Goal: Find specific page/section: Find specific page/section

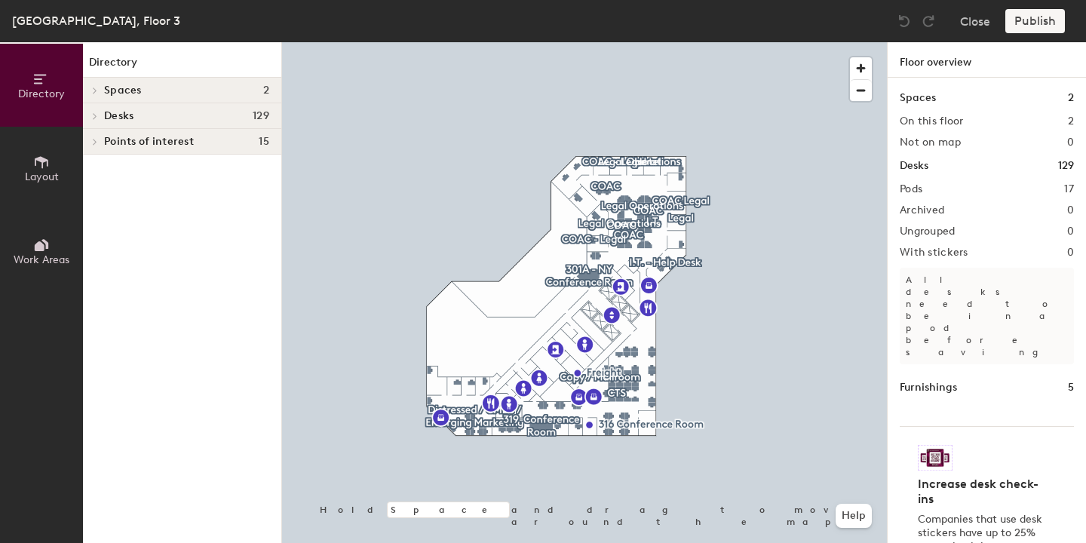
click at [170, 118] on h4 "Desks 129" at bounding box center [186, 116] width 165 height 12
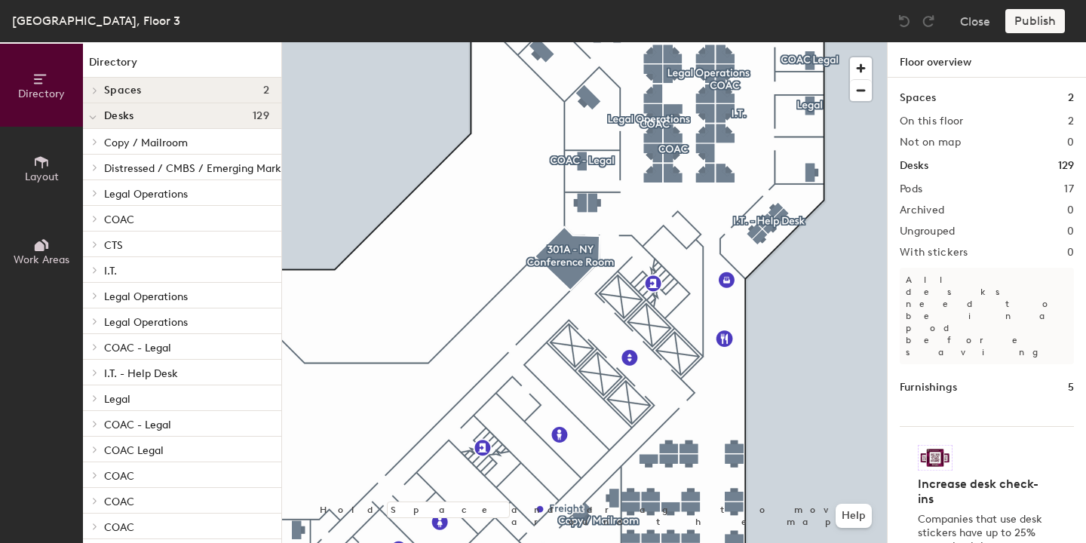
click at [164, 141] on span "Copy / Mailroom" at bounding box center [146, 142] width 84 height 13
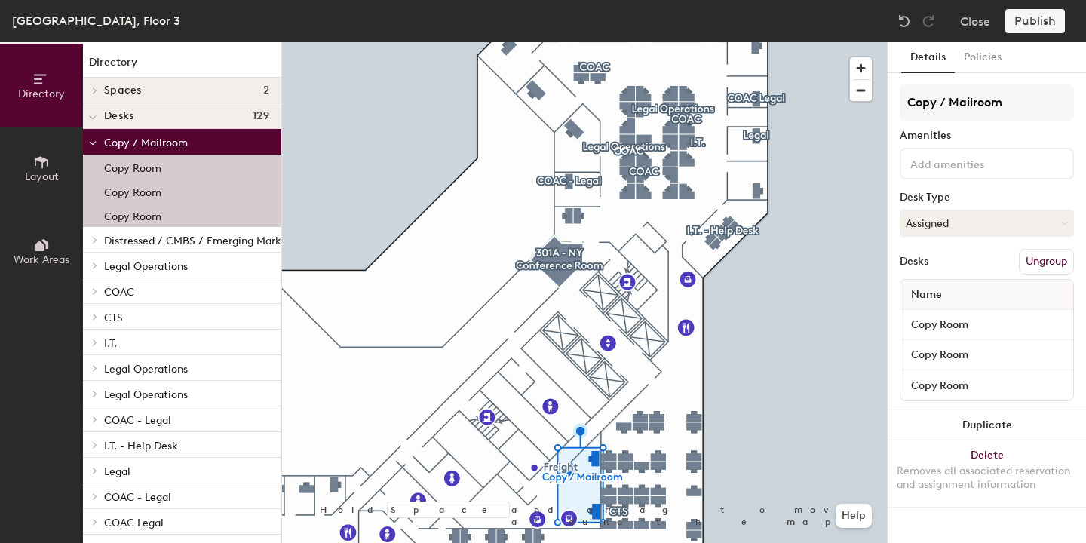
click at [146, 237] on span "Distressed / CMBS / Emerging Marketing" at bounding box center [205, 240] width 203 height 13
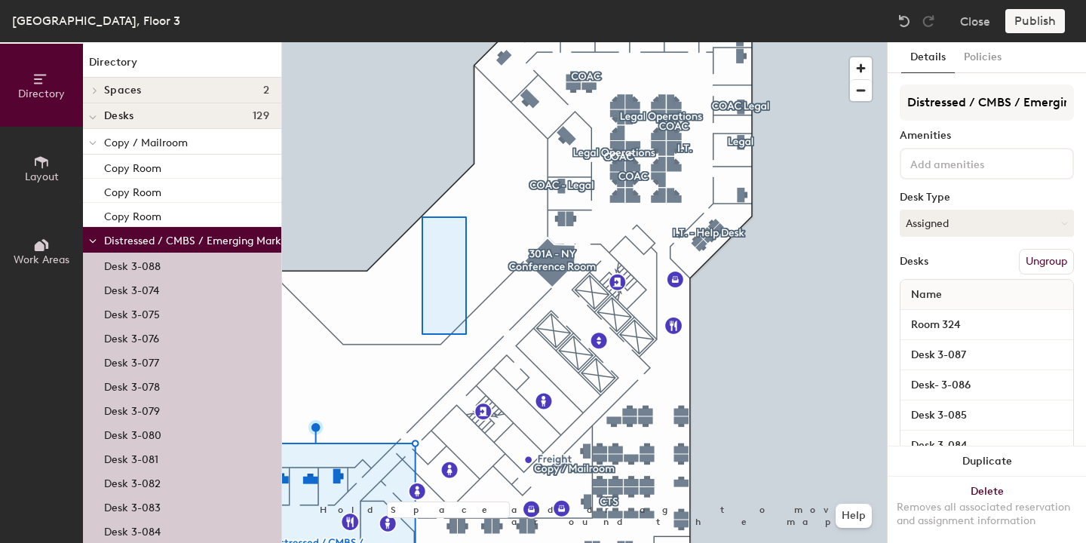
click at [421, 42] on div at bounding box center [584, 42] width 605 height 0
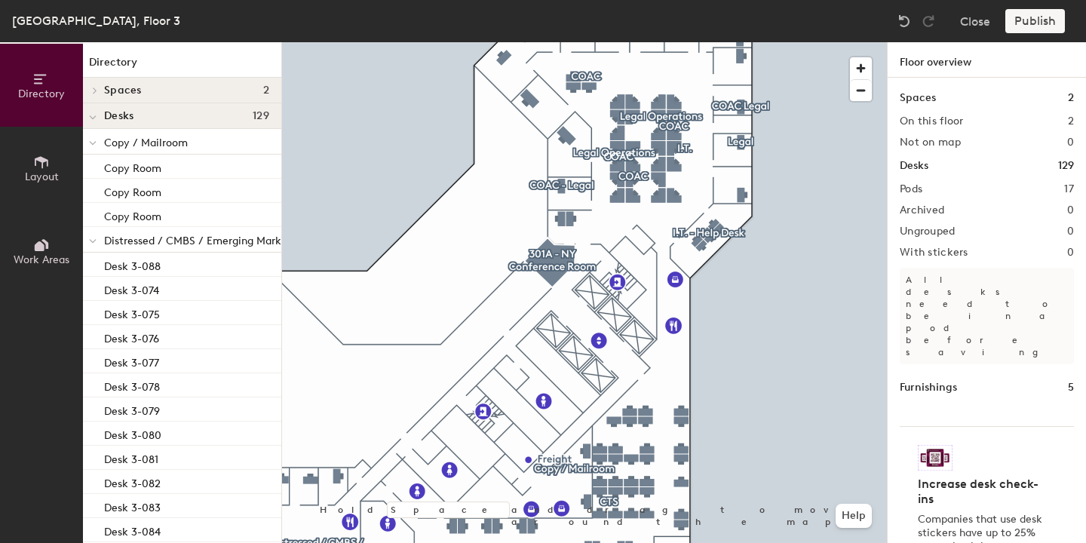
click at [159, 237] on span "Distressed / CMBS / Emerging Marketing" at bounding box center [205, 240] width 203 height 13
click at [133, 242] on span "Distressed / CMBS / Emerging Marketing" at bounding box center [205, 240] width 203 height 13
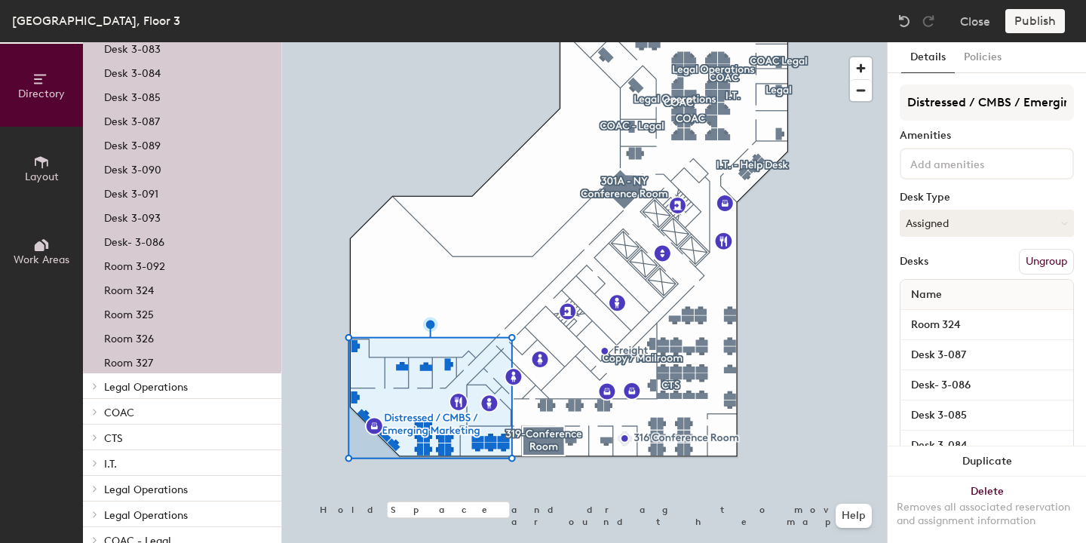
scroll to position [474, 0]
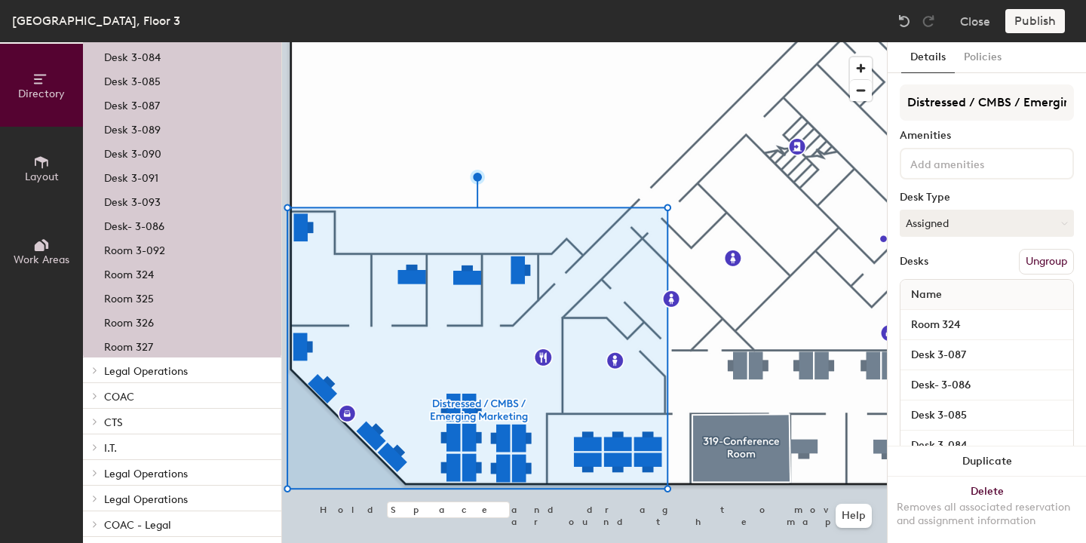
click at [167, 368] on span "Legal Operations" at bounding box center [146, 371] width 84 height 13
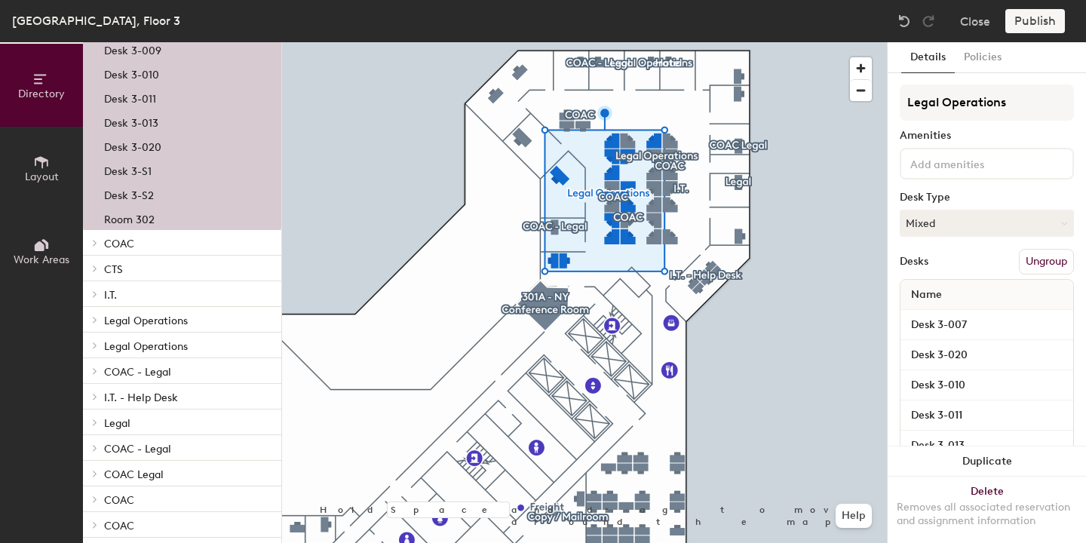
scroll to position [902, 0]
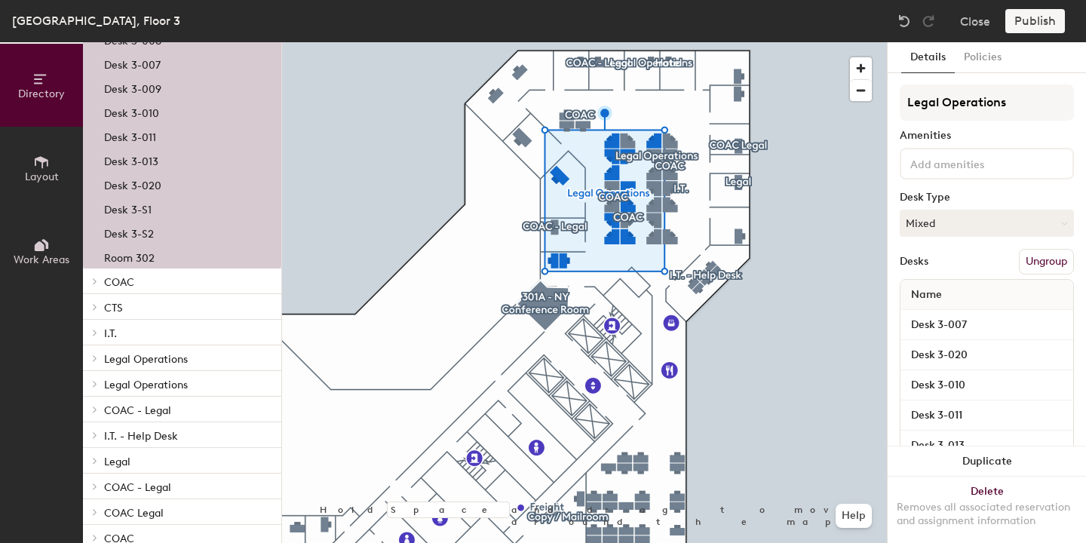
click at [163, 283] on p "COAC" at bounding box center [186, 281] width 165 height 20
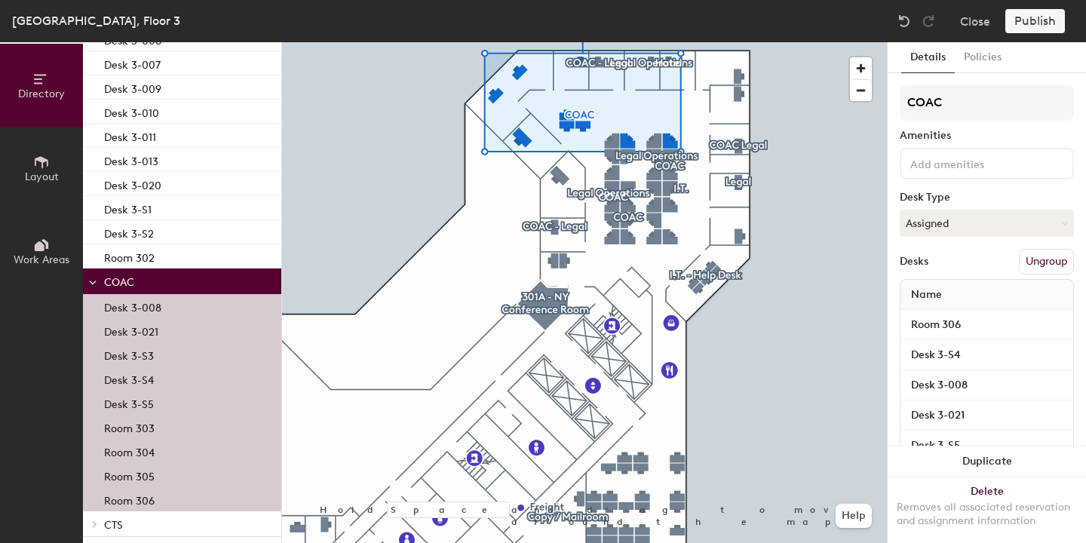
click at [163, 283] on p "COAC" at bounding box center [186, 281] width 165 height 20
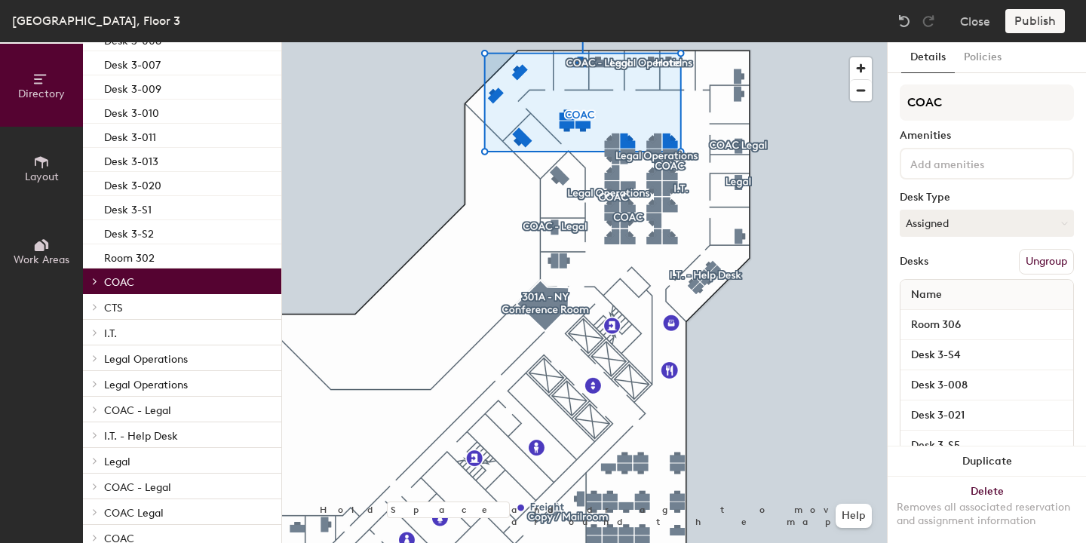
click at [167, 305] on p "CTS" at bounding box center [186, 307] width 165 height 20
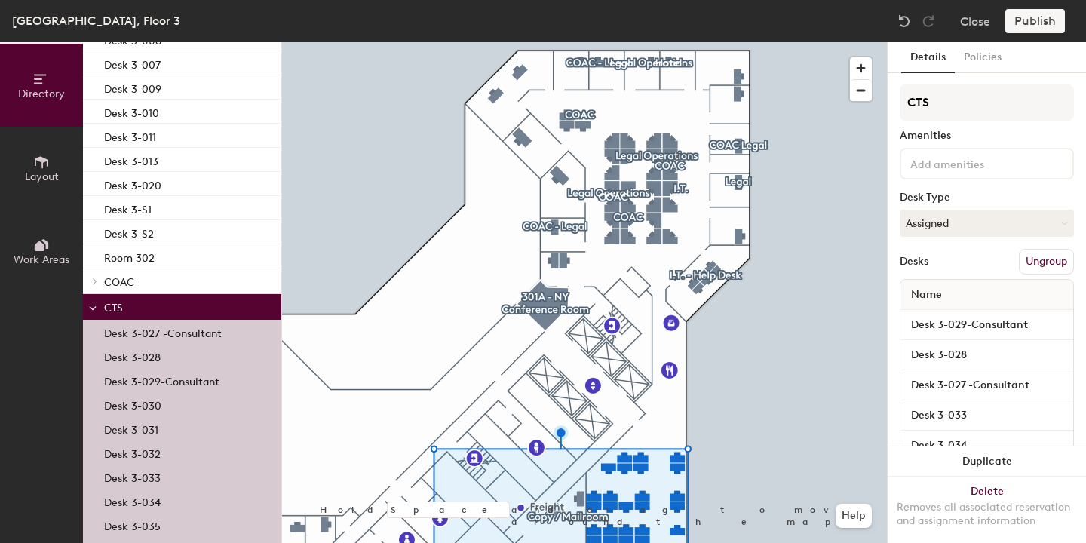
click at [184, 309] on p "CTS" at bounding box center [186, 307] width 165 height 20
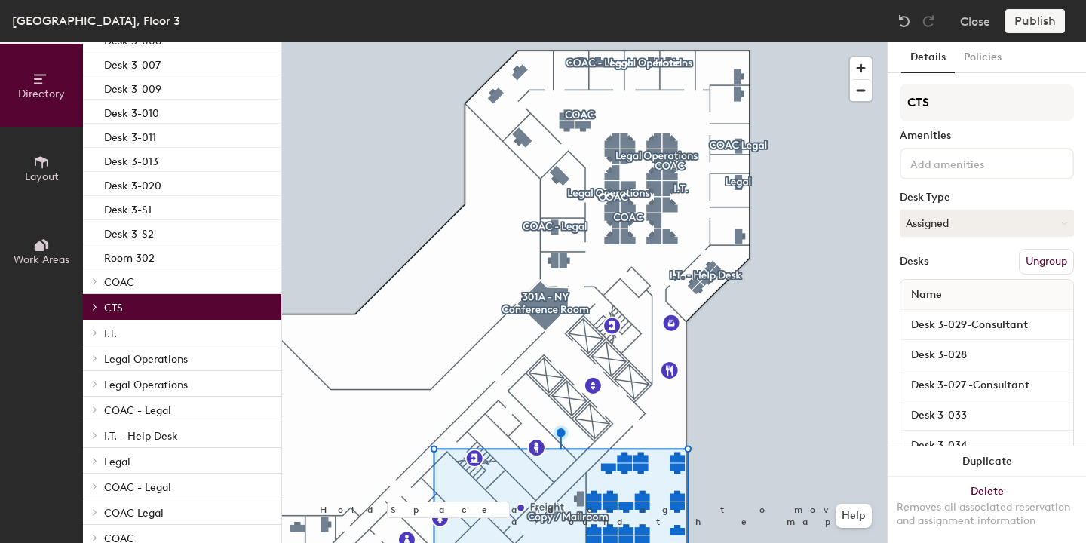
click at [179, 339] on p "I.T." at bounding box center [186, 333] width 165 height 20
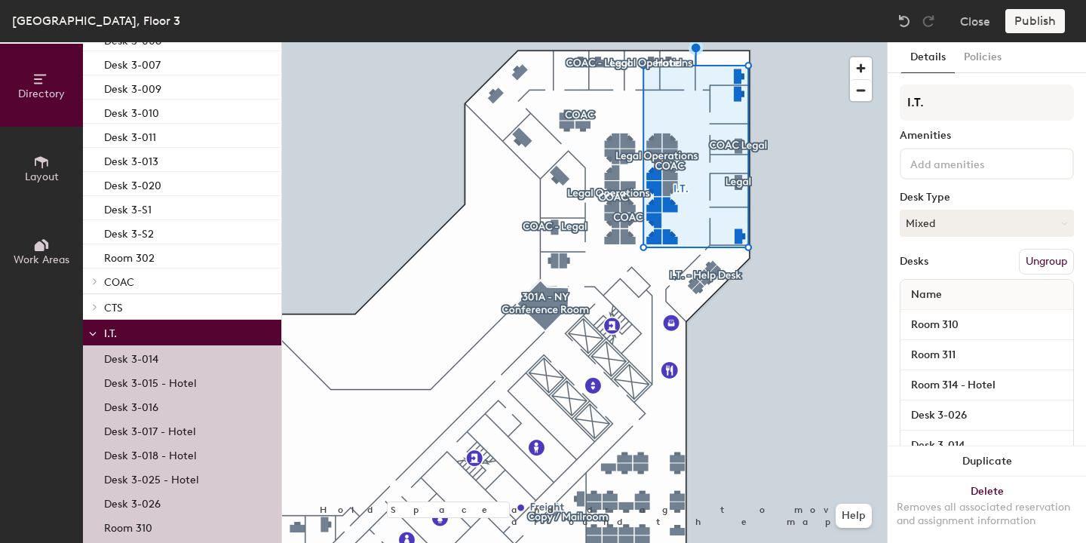
click at [179, 337] on p "I.T." at bounding box center [186, 333] width 165 height 20
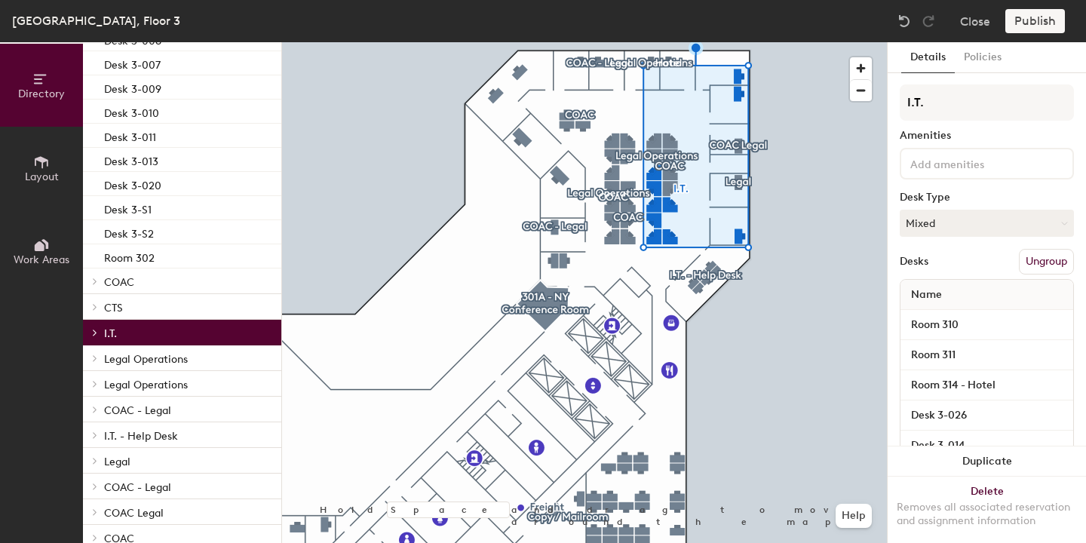
click at [173, 358] on span "Legal Operations" at bounding box center [146, 359] width 84 height 13
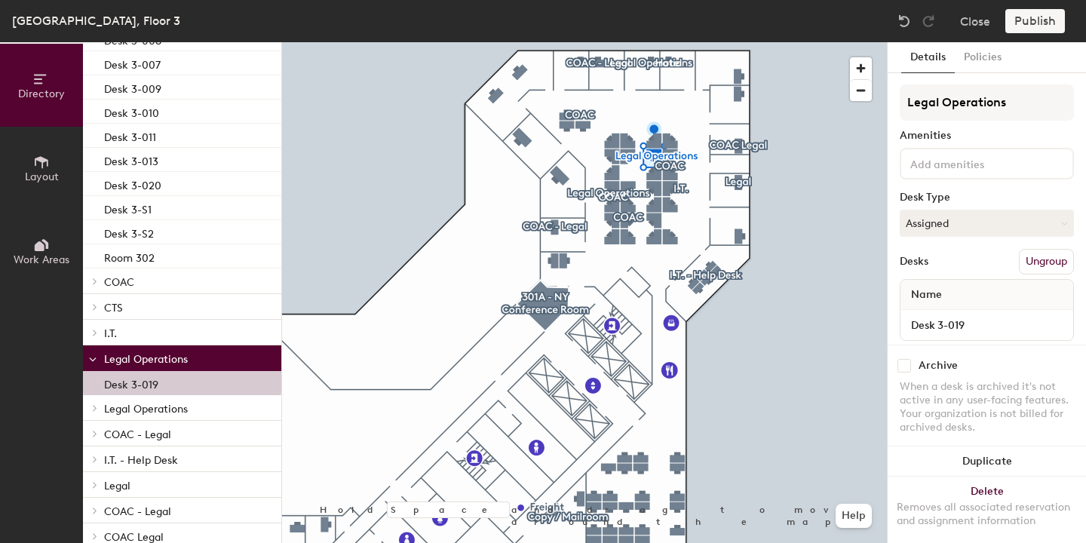
scroll to position [1060, 0]
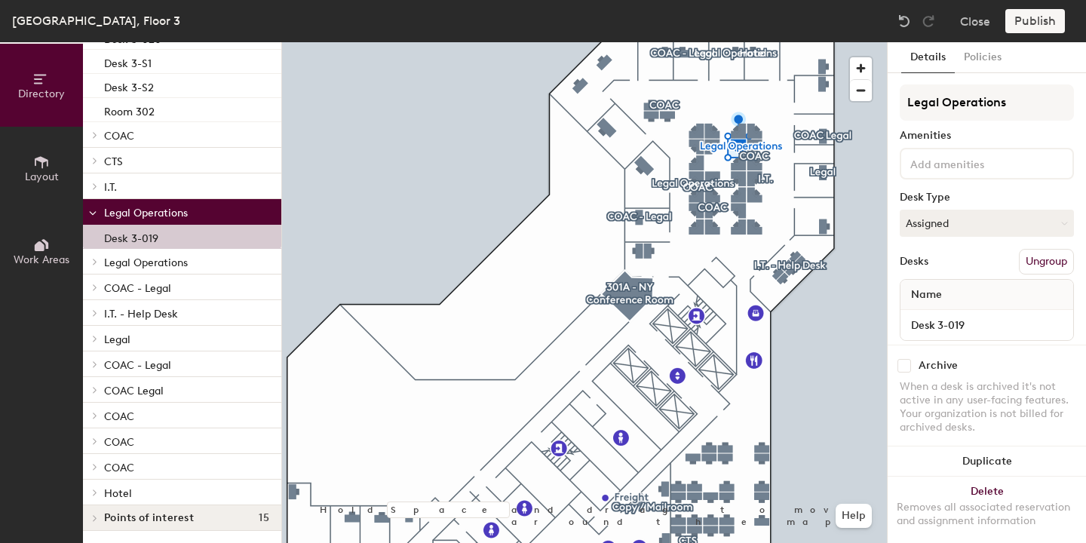
click at [185, 207] on span "Legal Operations" at bounding box center [146, 213] width 84 height 13
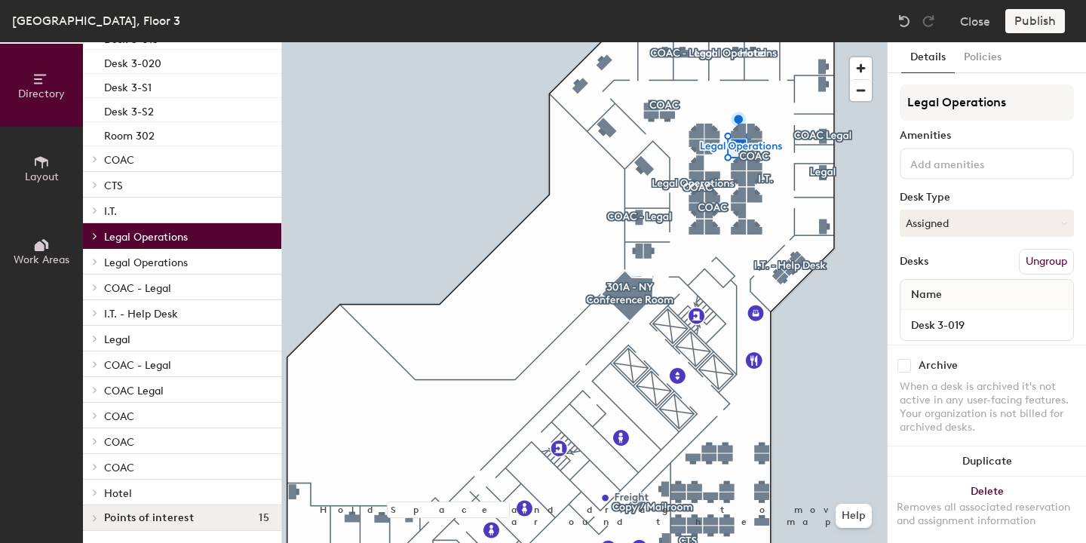
click at [176, 256] on span "Legal Operations" at bounding box center [146, 262] width 84 height 13
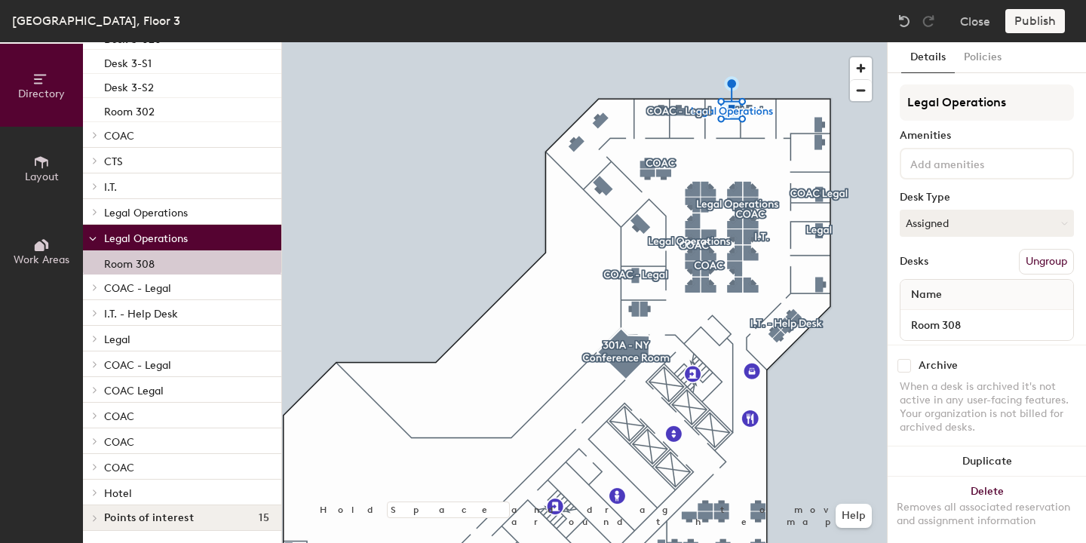
click at [182, 277] on p "COAC - Legal" at bounding box center [186, 287] width 165 height 20
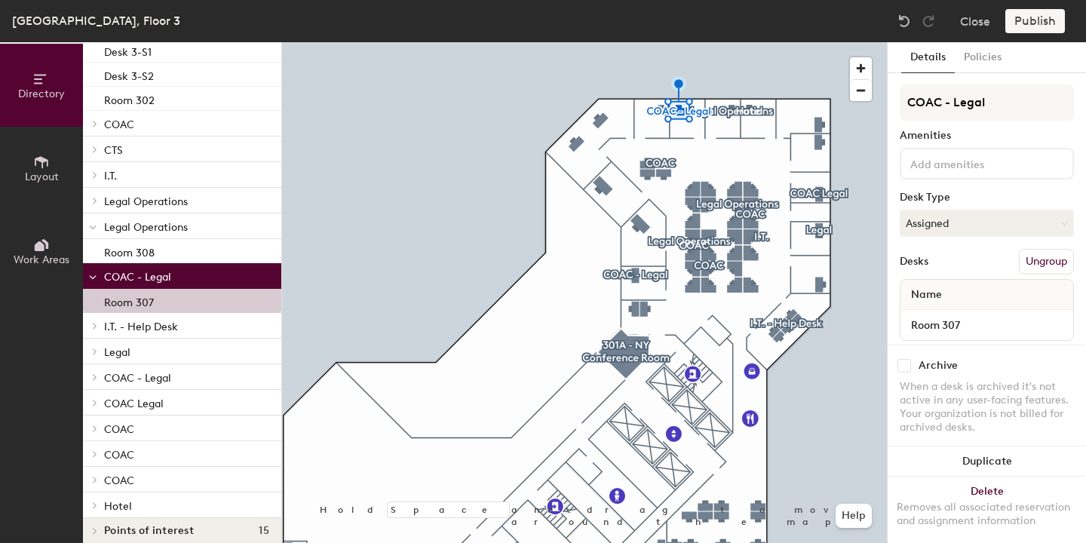
click at [149, 171] on p "I.T." at bounding box center [186, 175] width 165 height 20
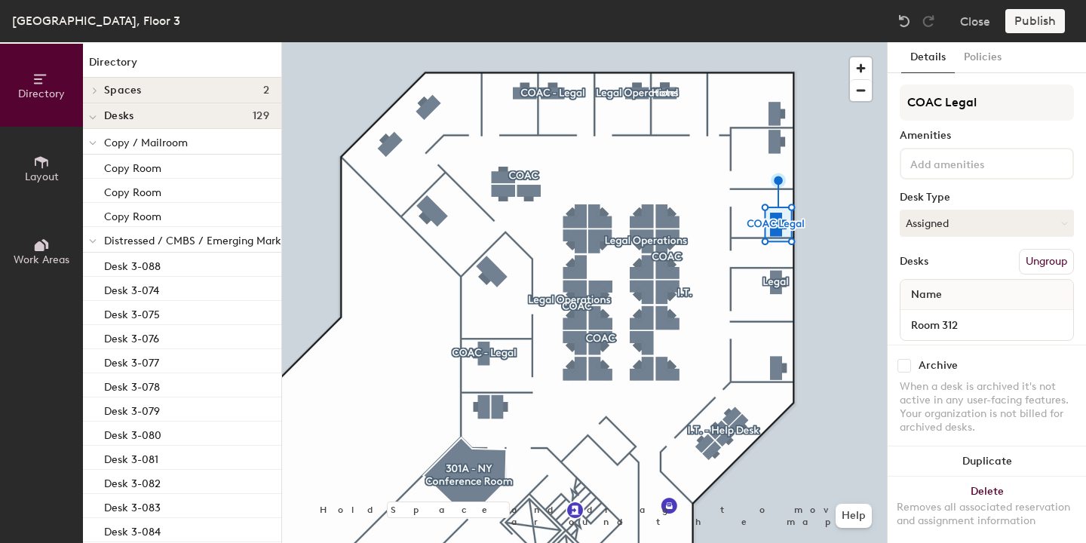
scroll to position [1325, 0]
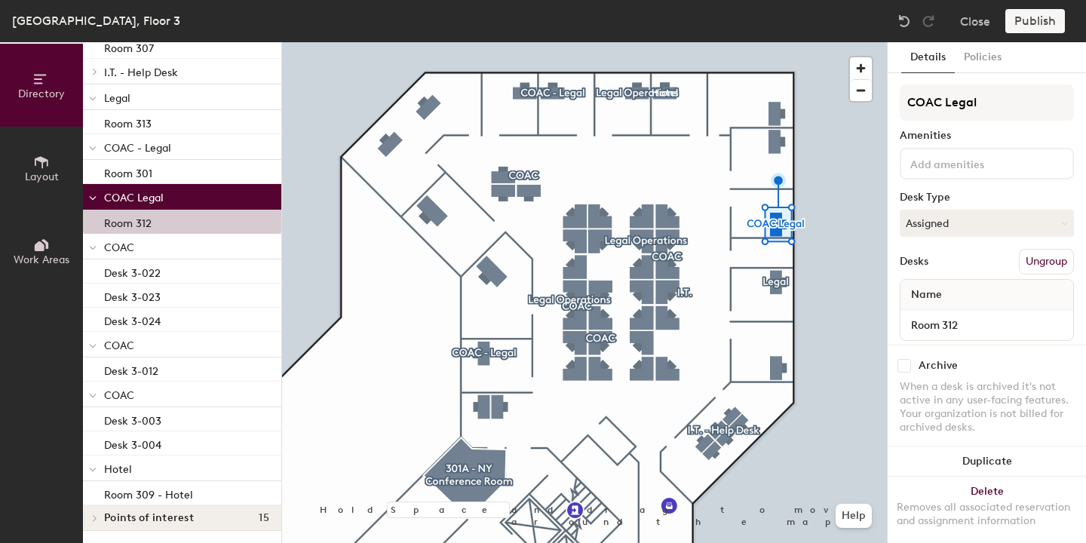
click at [194, 141] on p "COAC - Legal" at bounding box center [186, 147] width 165 height 20
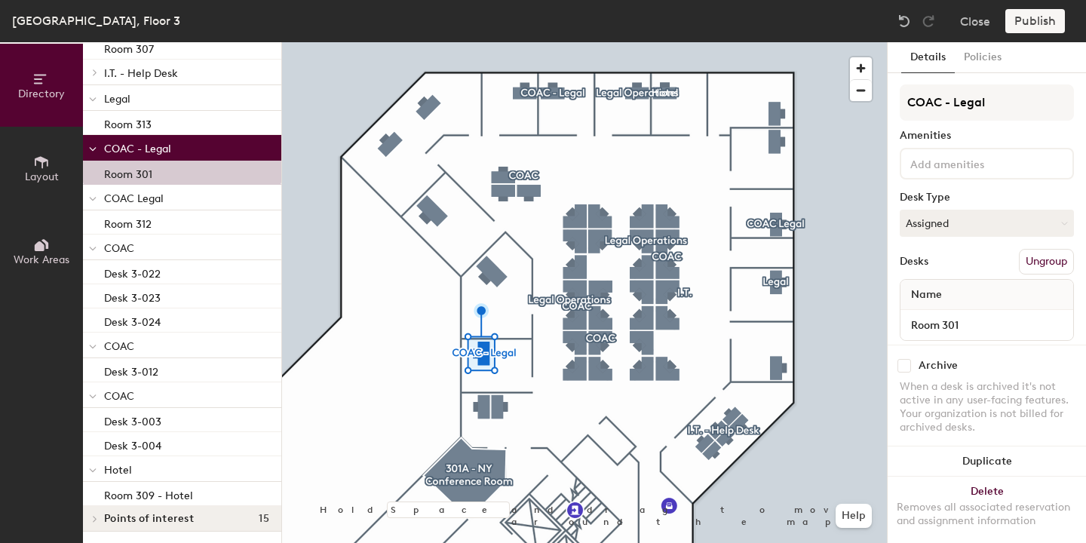
scroll to position [1299, 0]
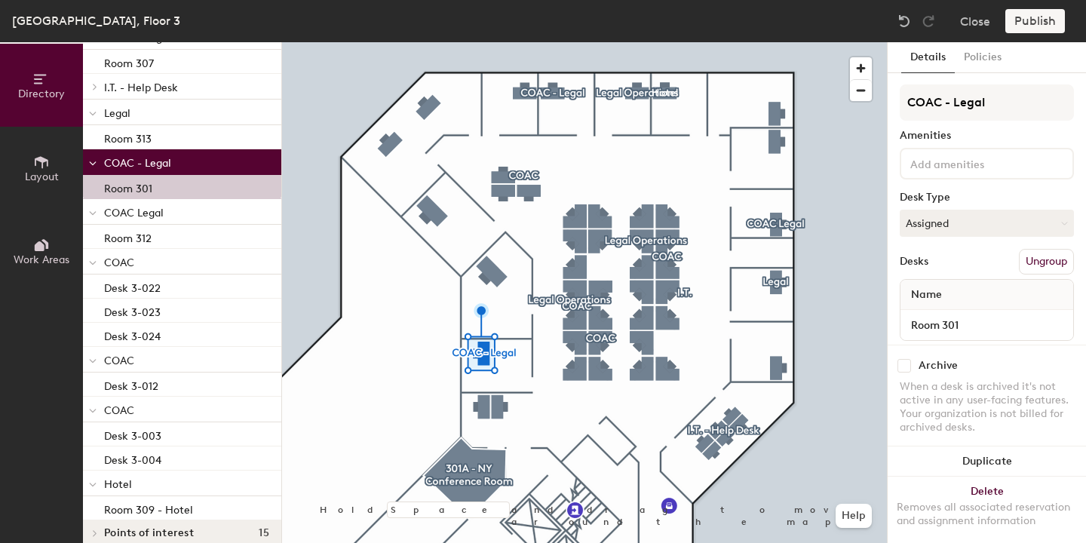
click at [178, 114] on p "Legal" at bounding box center [186, 113] width 165 height 20
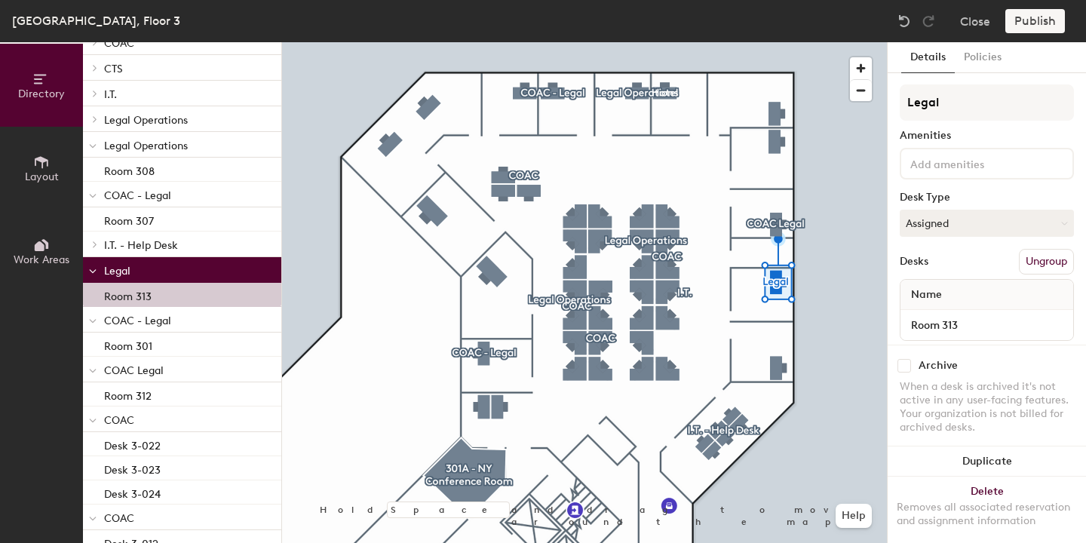
scroll to position [1019, 0]
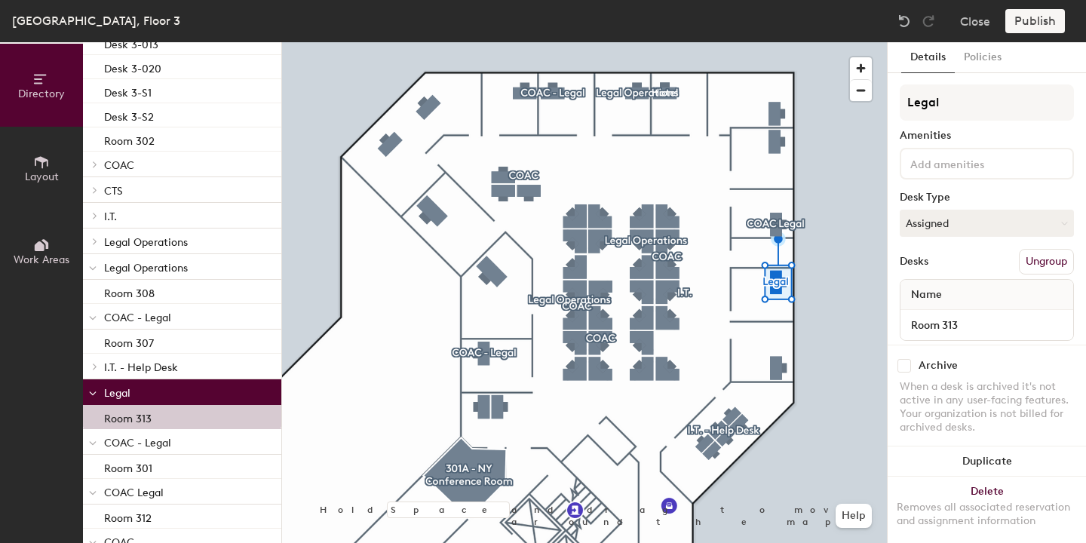
click at [180, 316] on p "COAC - Legal" at bounding box center [186, 317] width 165 height 20
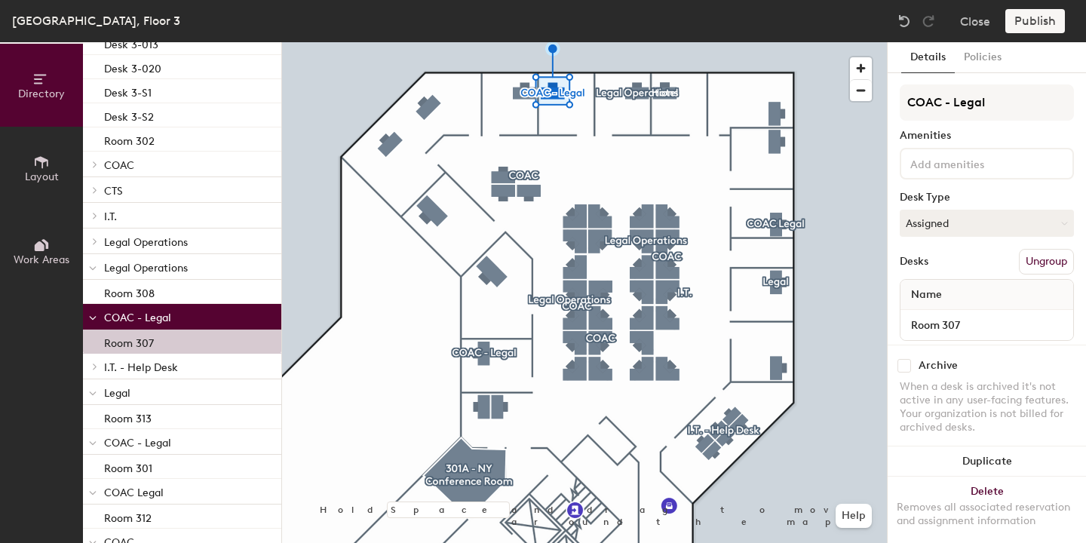
click at [170, 268] on span "Legal Operations" at bounding box center [146, 268] width 84 height 13
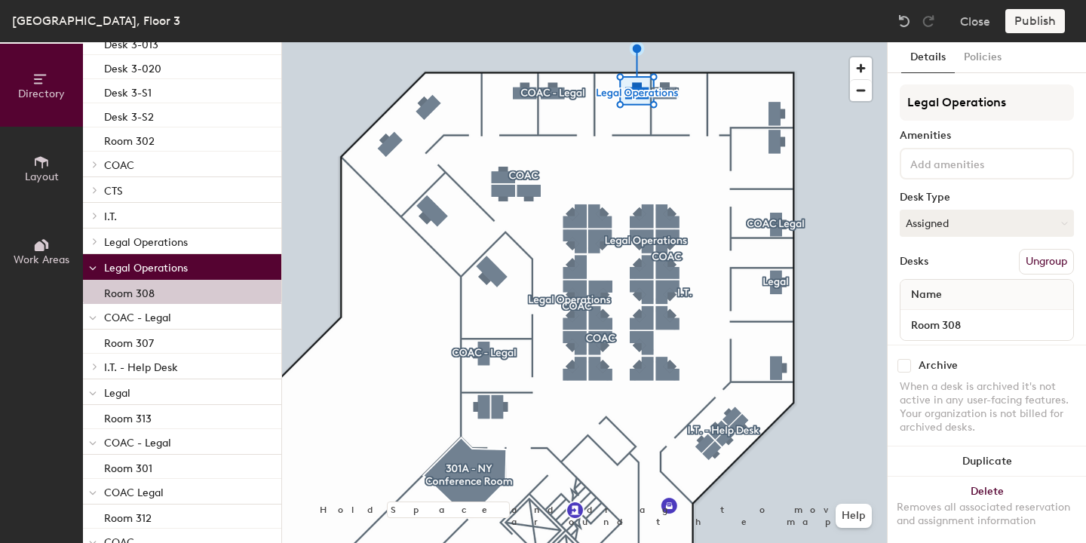
click at [167, 246] on span "Legal Operations" at bounding box center [146, 242] width 84 height 13
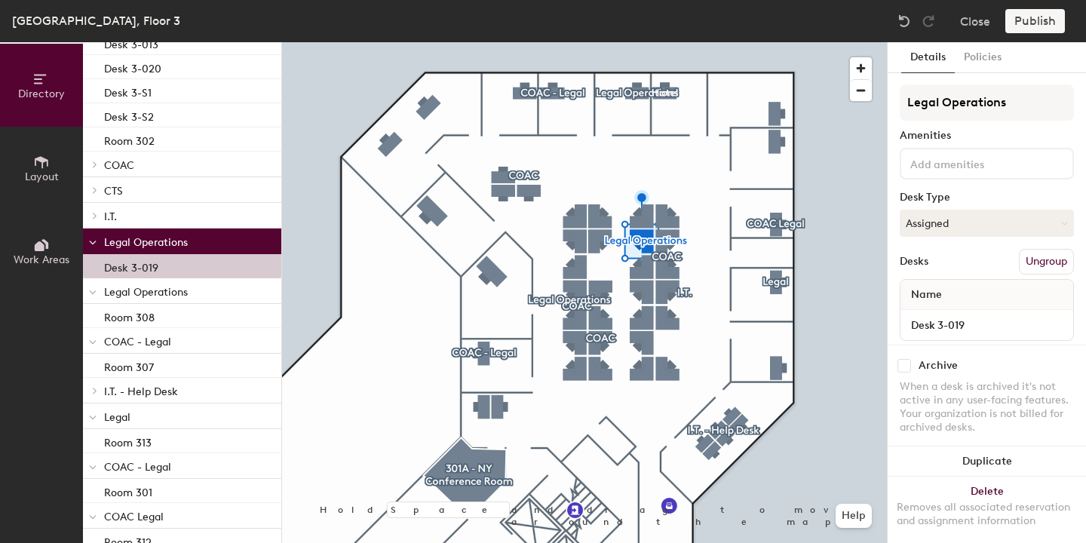
click at [150, 210] on p "I.T." at bounding box center [186, 216] width 165 height 20
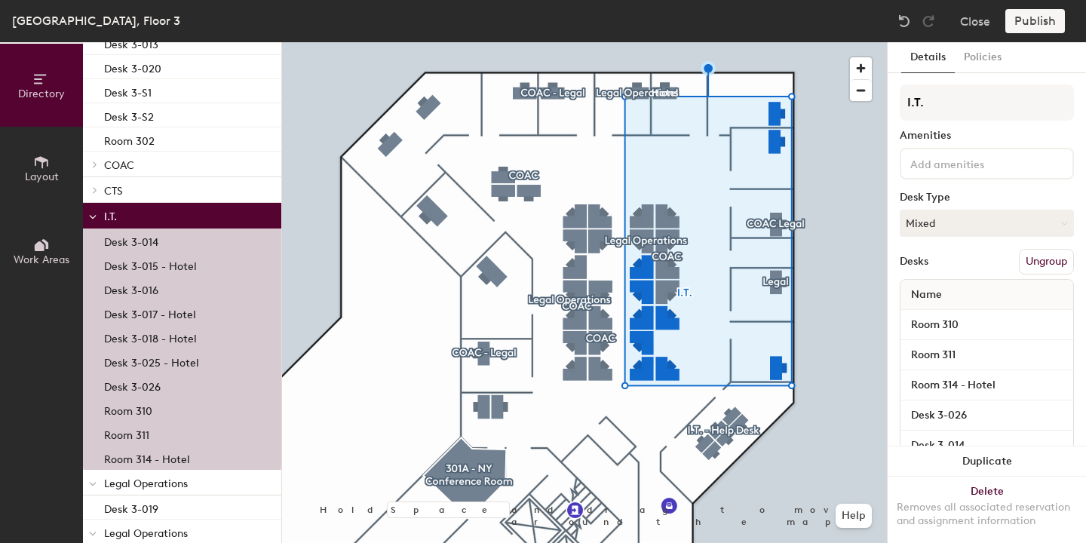
click at [155, 187] on p "CTS" at bounding box center [186, 190] width 165 height 20
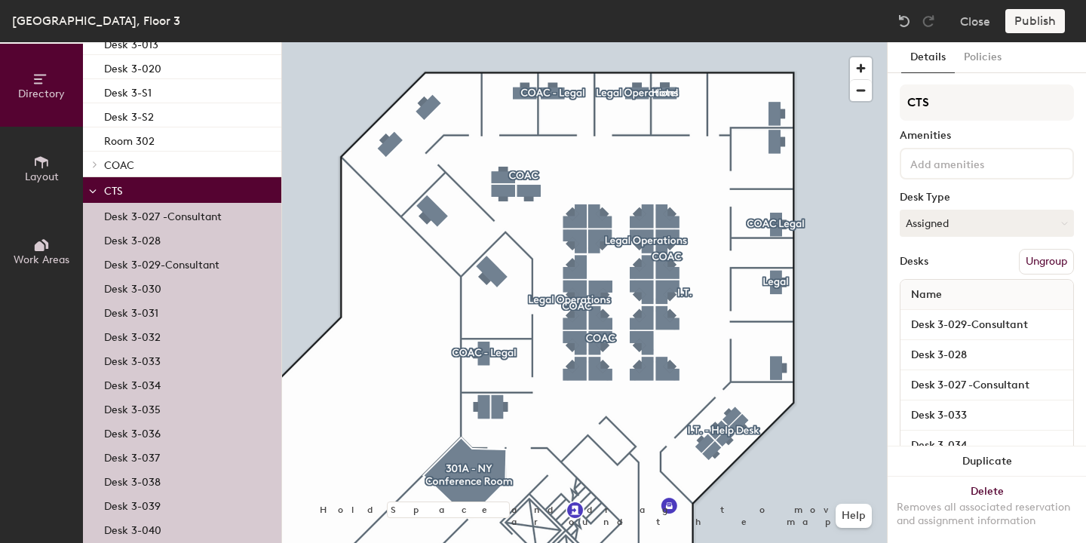
click at [173, 169] on p "COAC" at bounding box center [186, 165] width 165 height 20
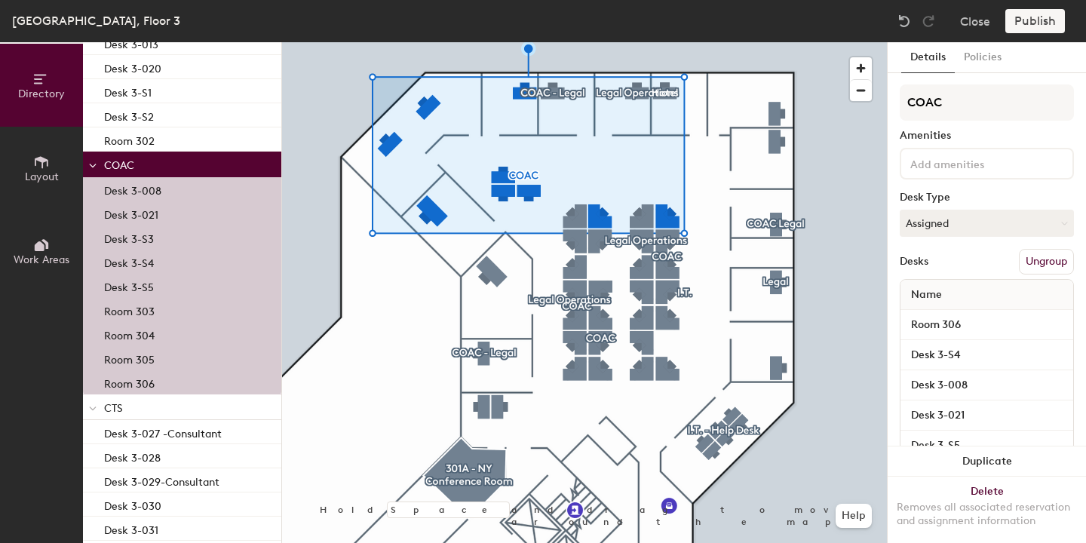
scroll to position [893, 0]
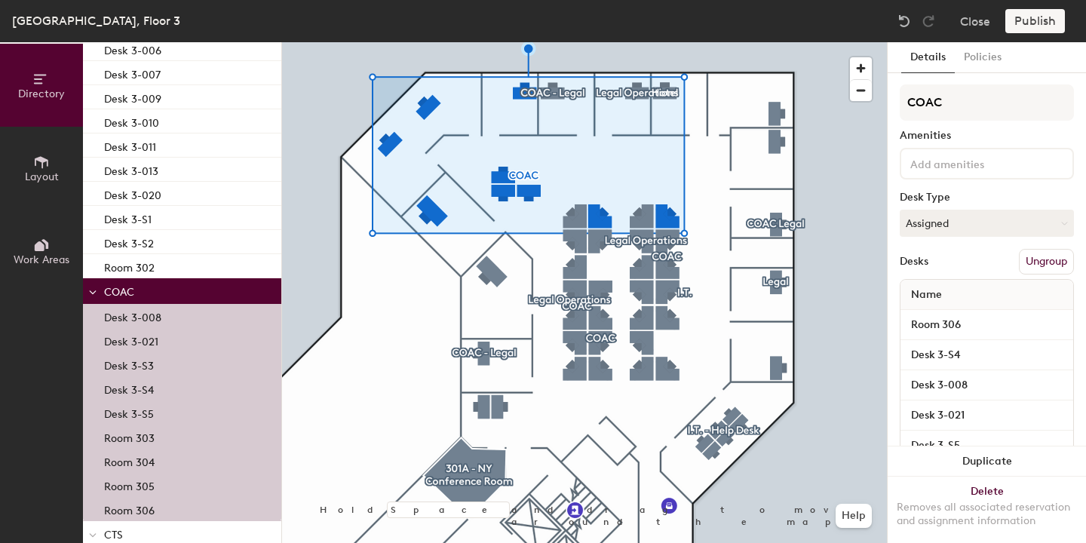
click at [138, 437] on p "Room 303" at bounding box center [129, 435] width 51 height 17
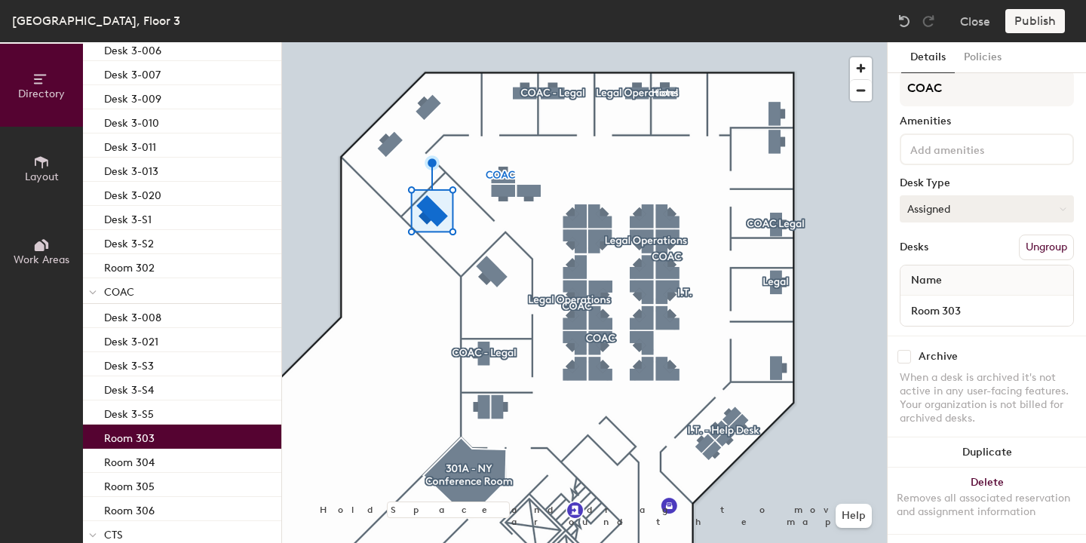
scroll to position [0, 0]
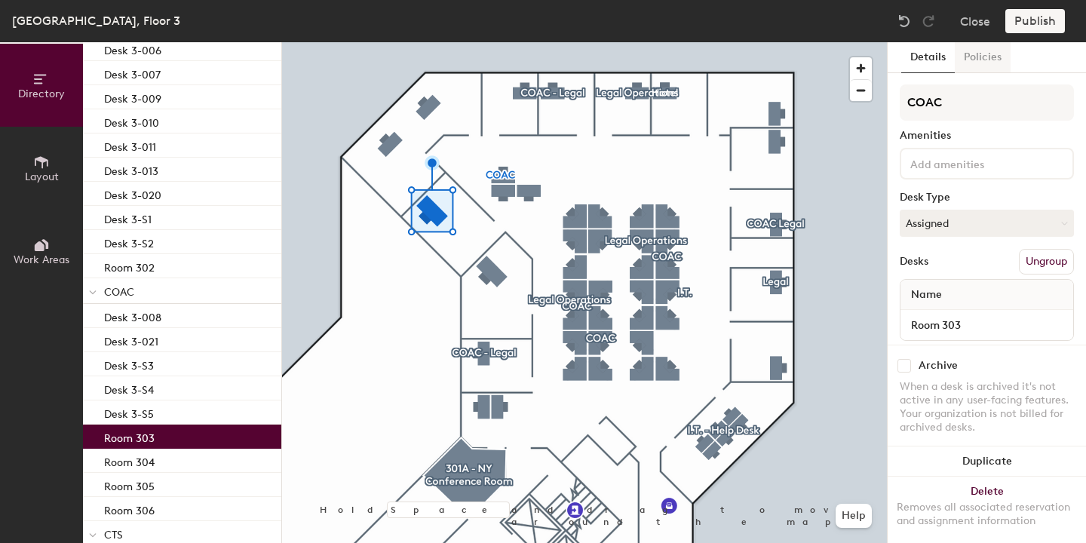
click at [979, 58] on button "Policies" at bounding box center [982, 57] width 56 height 31
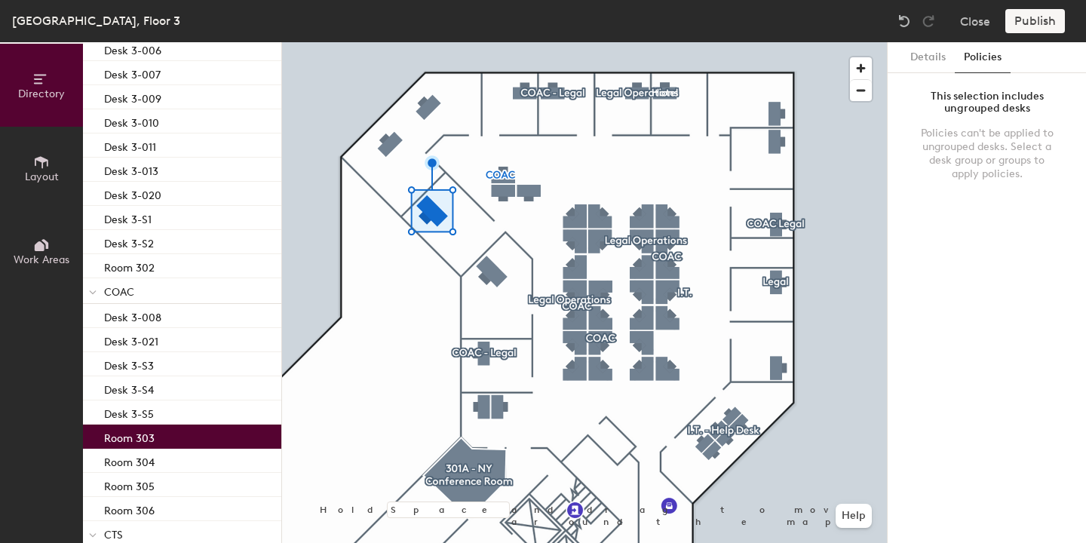
click at [131, 291] on span "COAC" at bounding box center [119, 292] width 30 height 13
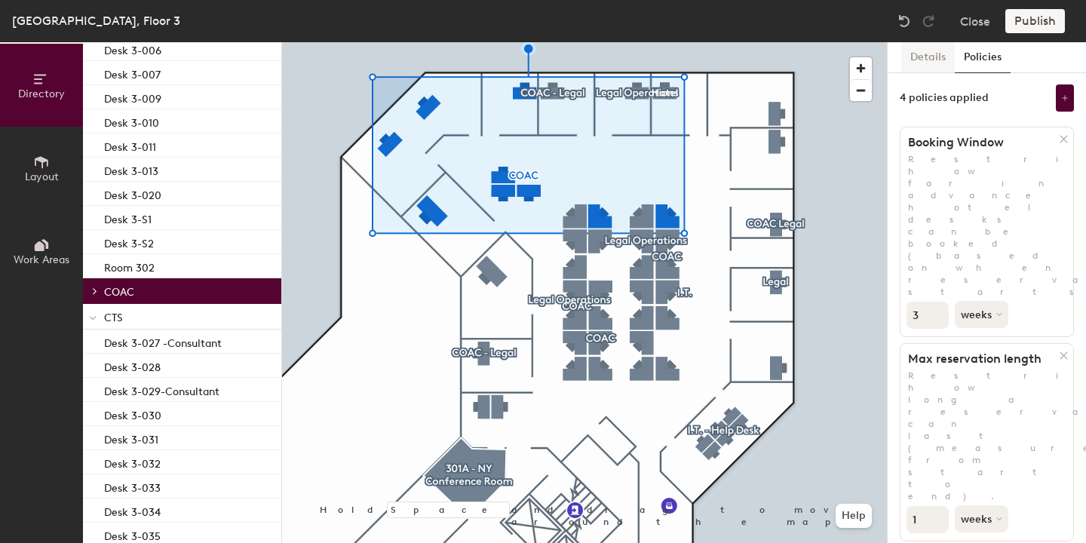
click at [933, 60] on button "Details" at bounding box center [928, 57] width 54 height 31
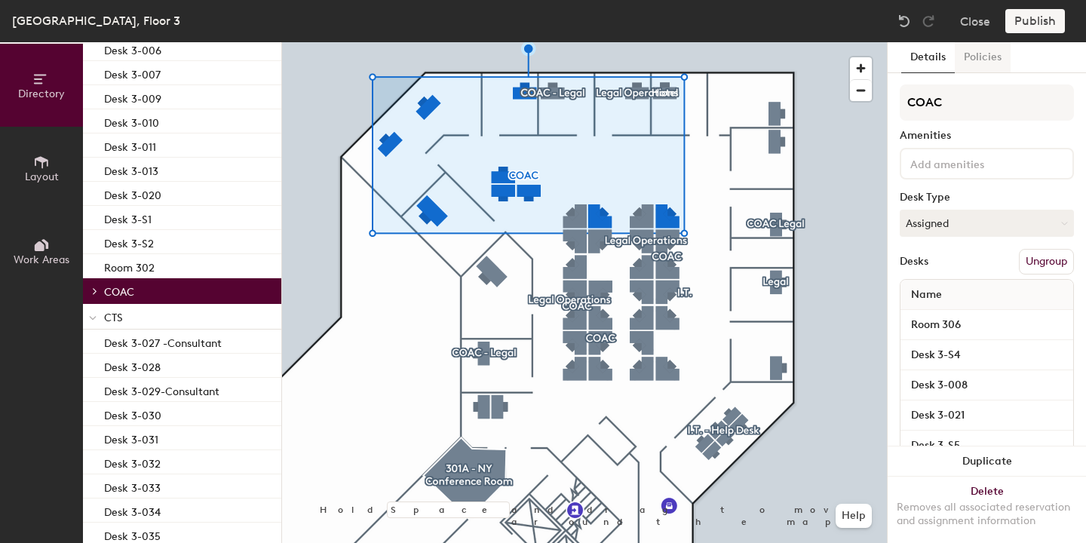
click at [961, 56] on button "Policies" at bounding box center [982, 57] width 56 height 31
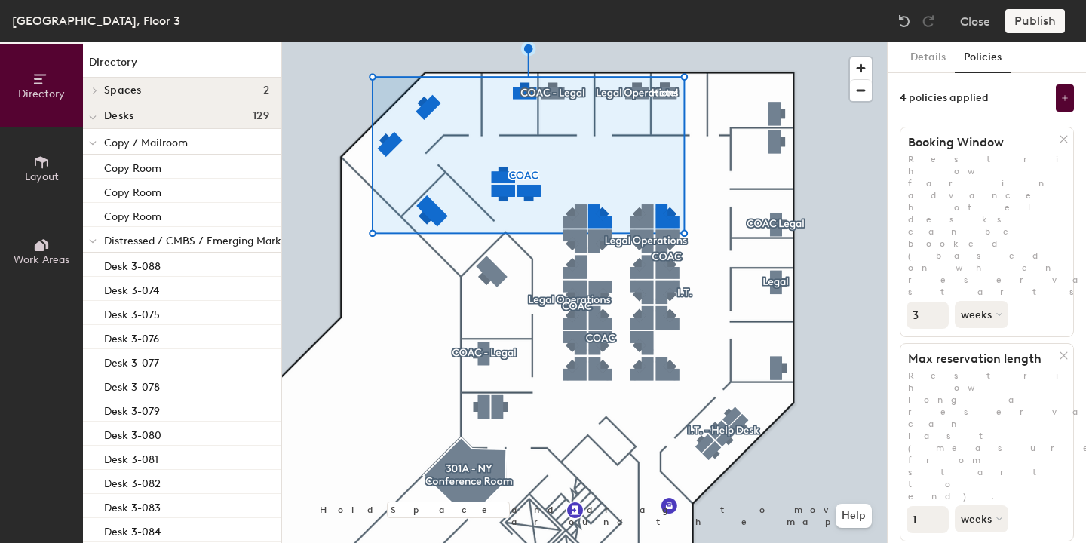
click at [152, 108] on div "Desks 129" at bounding box center [182, 116] width 198 height 26
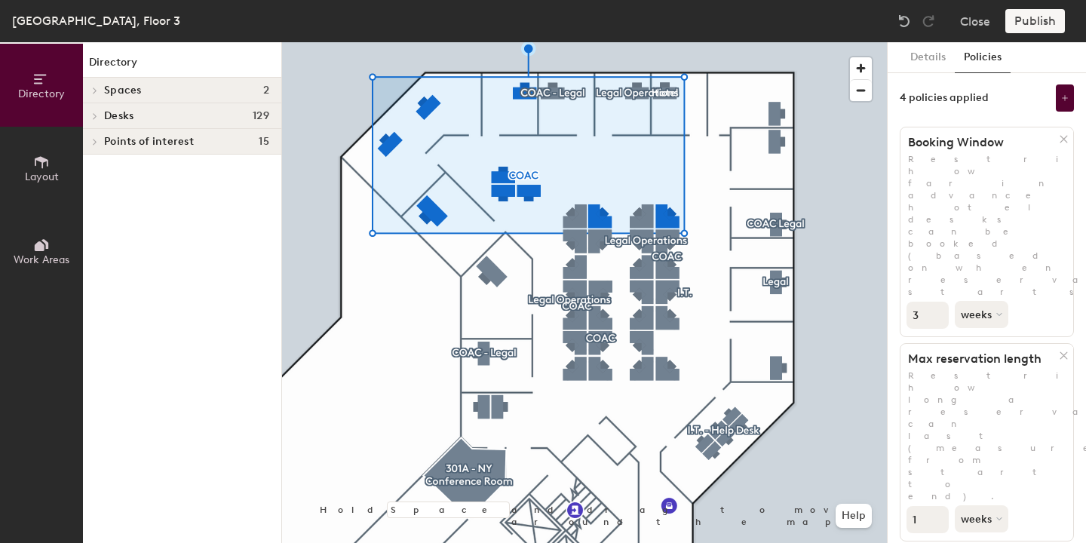
click at [153, 115] on h4 "Desks 129" at bounding box center [186, 116] width 165 height 12
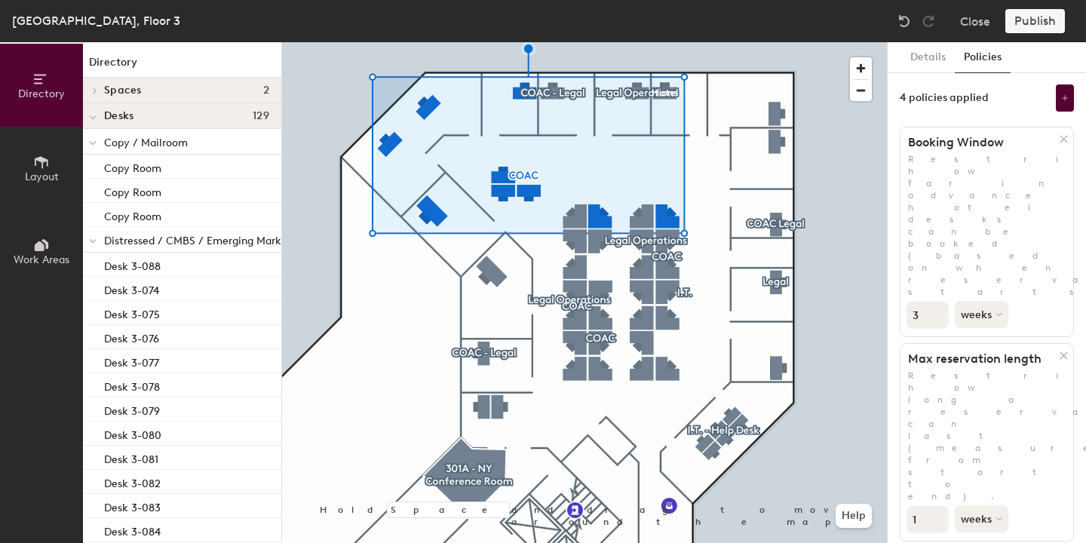
click at [162, 142] on span "Copy / Mailroom" at bounding box center [146, 142] width 84 height 13
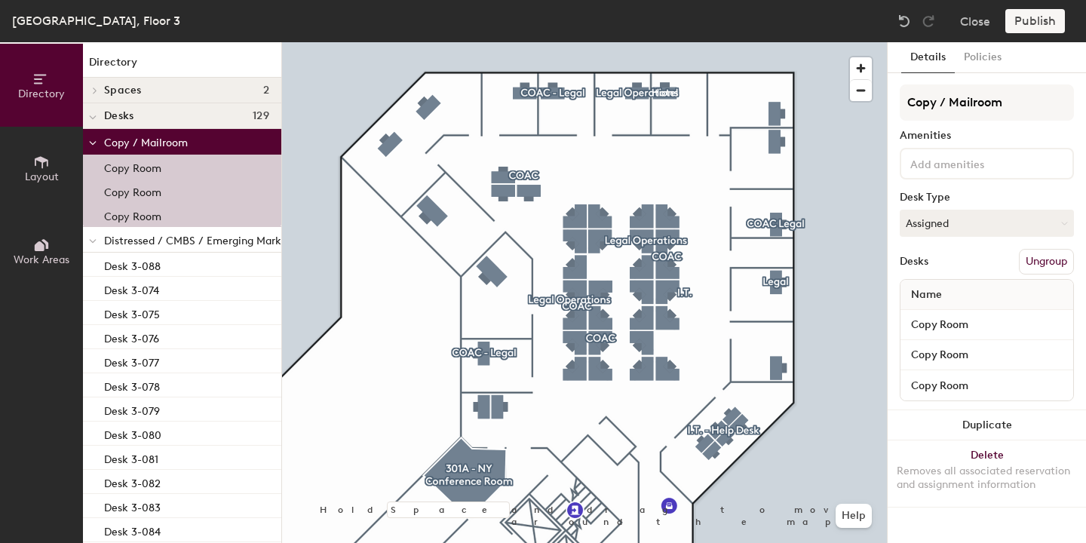
click at [185, 240] on span "Distressed / CMBS / Emerging Marketing" at bounding box center [205, 240] width 203 height 13
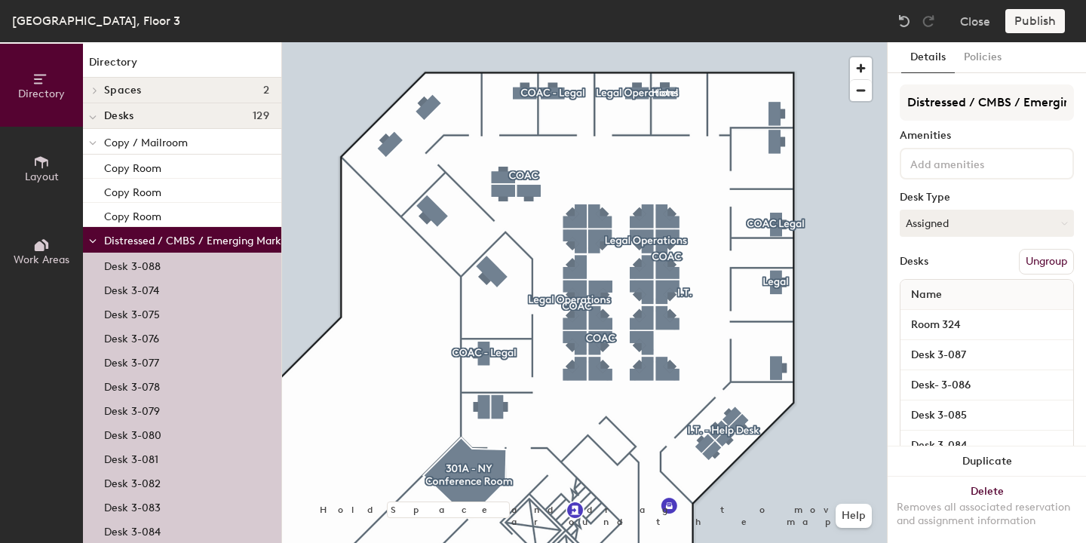
click at [185, 240] on span "Distressed / CMBS / Emerging Marketing" at bounding box center [205, 240] width 203 height 13
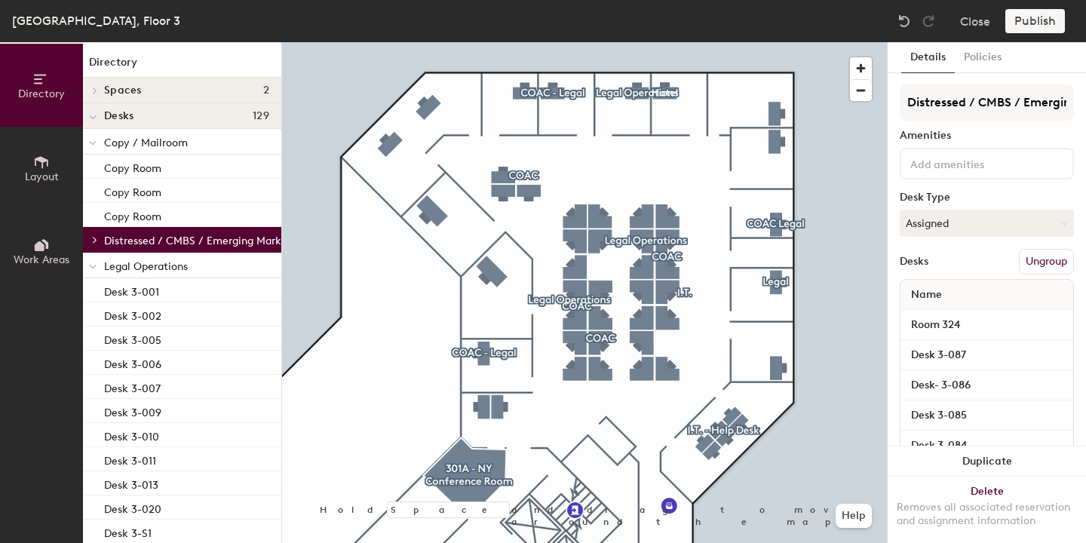
click at [136, 261] on span "Legal Operations" at bounding box center [146, 266] width 84 height 13
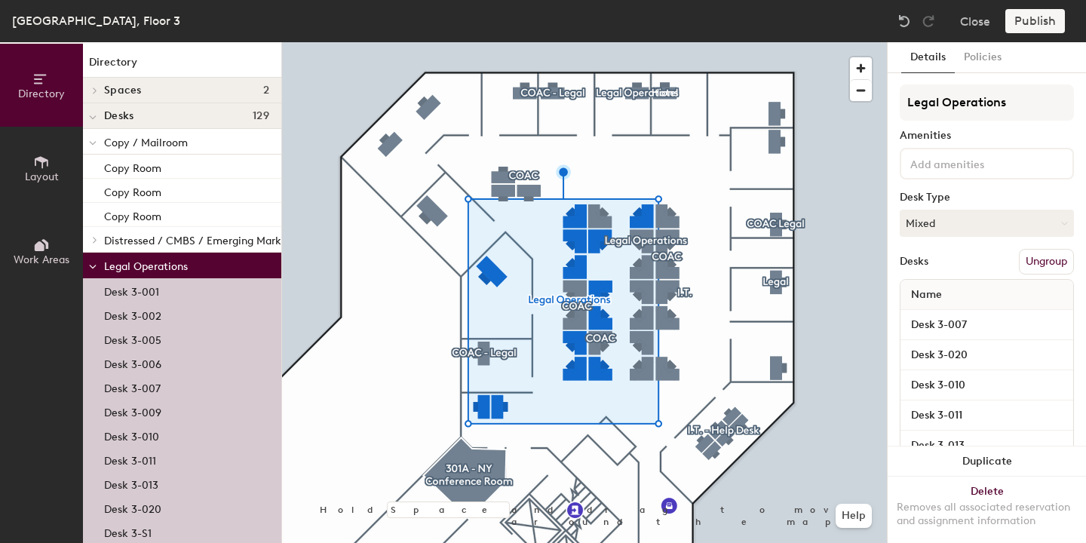
click at [91, 268] on icon at bounding box center [93, 266] width 6 height 3
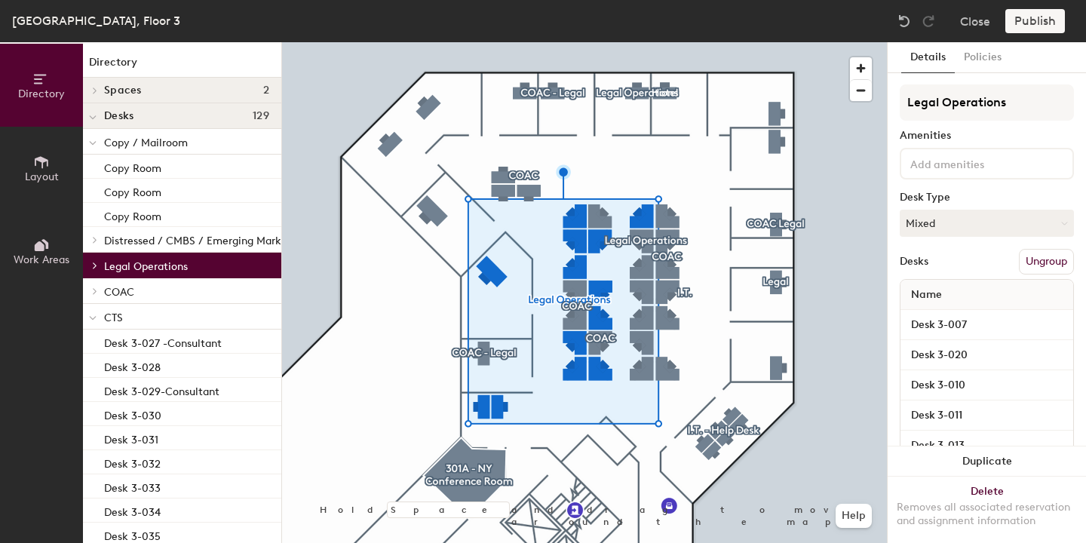
click at [96, 289] on icon at bounding box center [95, 291] width 6 height 8
click at [97, 292] on div at bounding box center [93, 290] width 20 height 25
click at [94, 317] on icon at bounding box center [93, 318] width 8 height 6
click at [92, 349] on span at bounding box center [93, 343] width 8 height 13
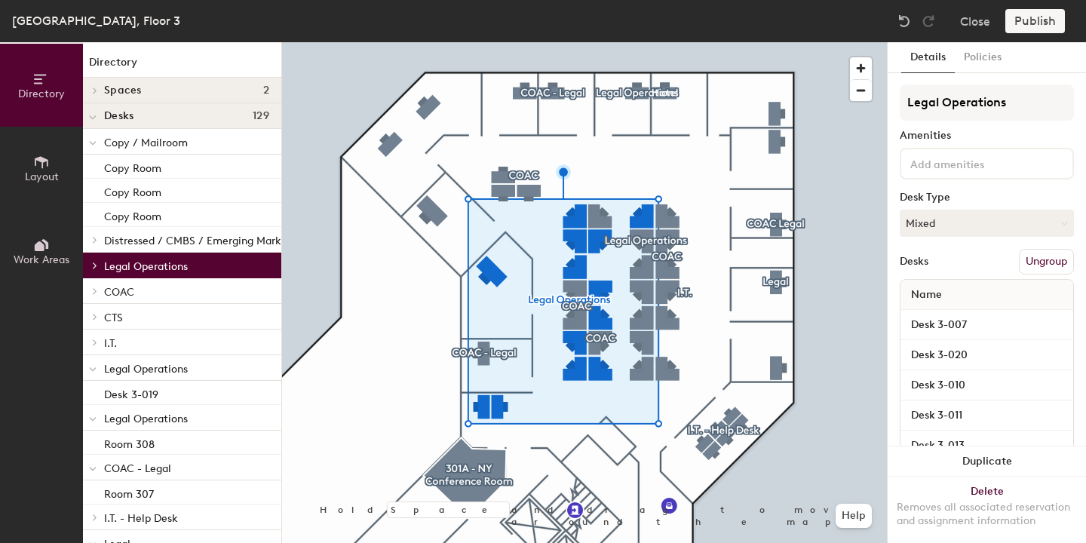
click at [95, 372] on icon at bounding box center [93, 369] width 8 height 6
click at [95, 144] on icon at bounding box center [93, 143] width 8 height 6
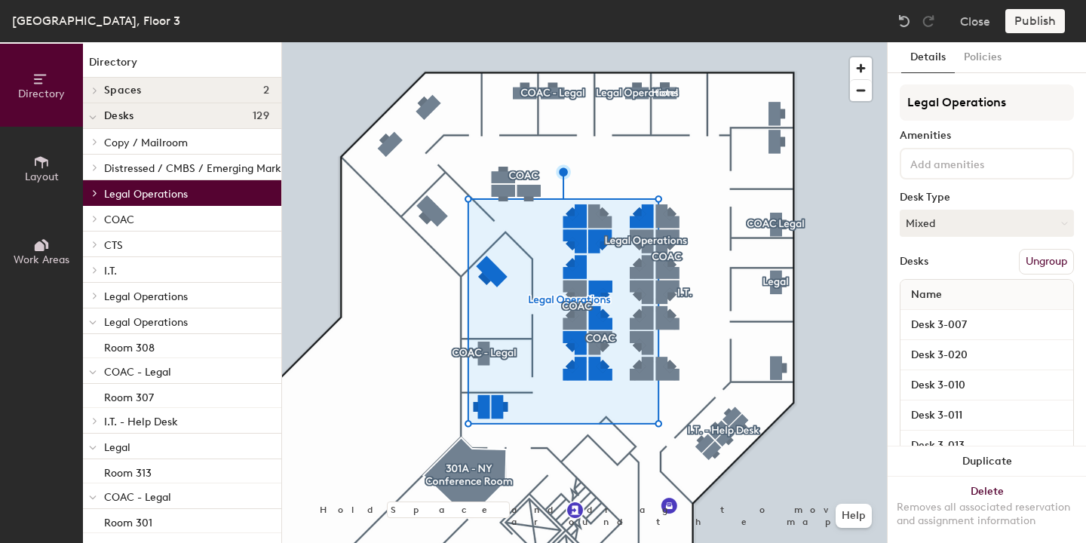
click at [93, 323] on icon at bounding box center [93, 322] width 6 height 3
click at [90, 344] on span at bounding box center [93, 348] width 8 height 13
click at [97, 372] on icon at bounding box center [95, 373] width 6 height 8
click at [97, 378] on div at bounding box center [93, 372] width 20 height 25
click at [96, 400] on icon at bounding box center [93, 400] width 8 height 6
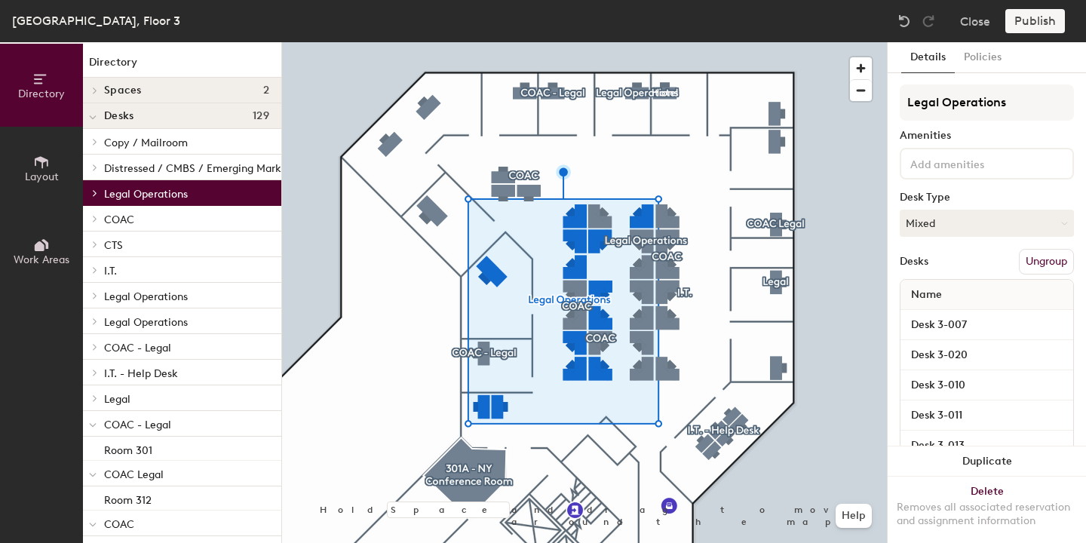
click at [93, 429] on span at bounding box center [93, 424] width 8 height 13
click at [93, 448] on span at bounding box center [93, 450] width 8 height 13
click at [93, 478] on icon at bounding box center [93, 476] width 6 height 3
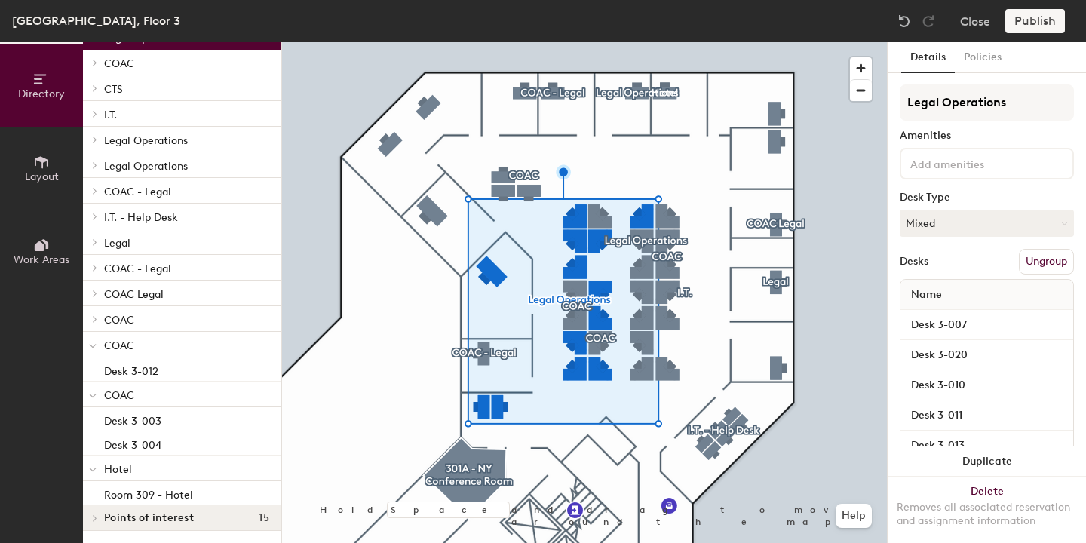
click at [91, 343] on icon at bounding box center [93, 346] width 8 height 6
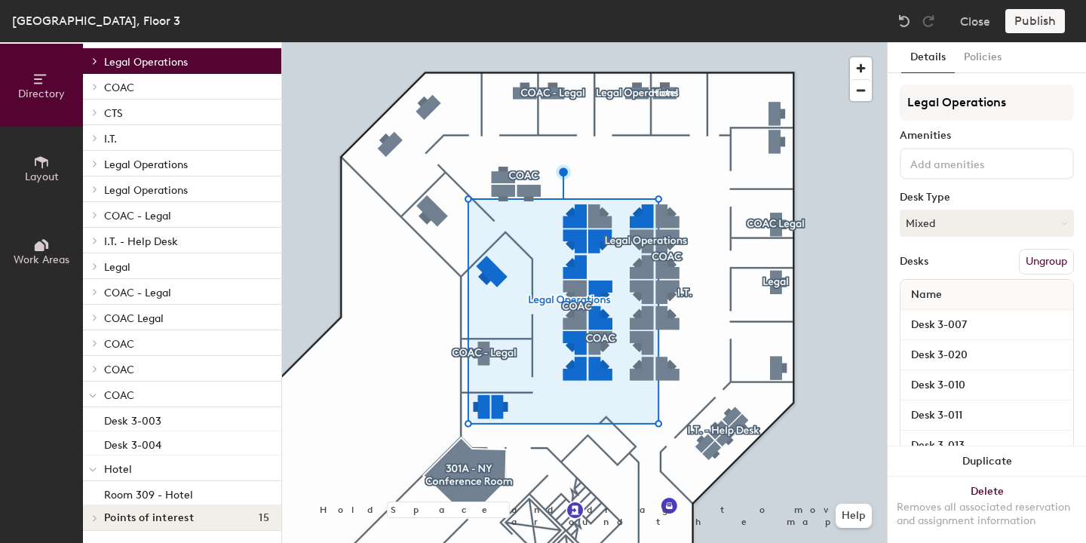
click at [95, 393] on icon at bounding box center [93, 396] width 8 height 6
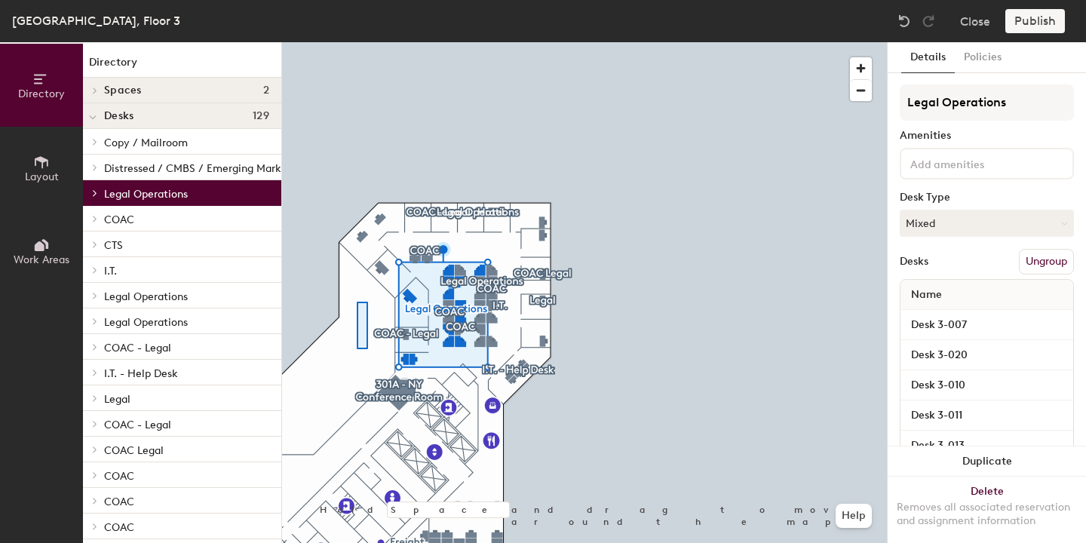
click at [357, 42] on div at bounding box center [584, 42] width 605 height 0
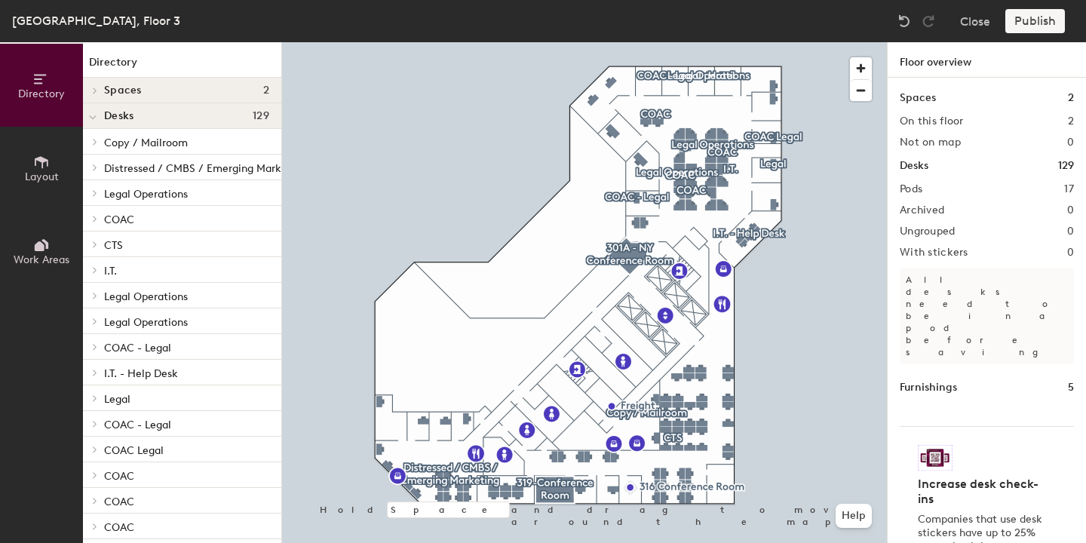
click at [728, 25] on div "NYC, Floor 3 Close Publish" at bounding box center [543, 21] width 1086 height 42
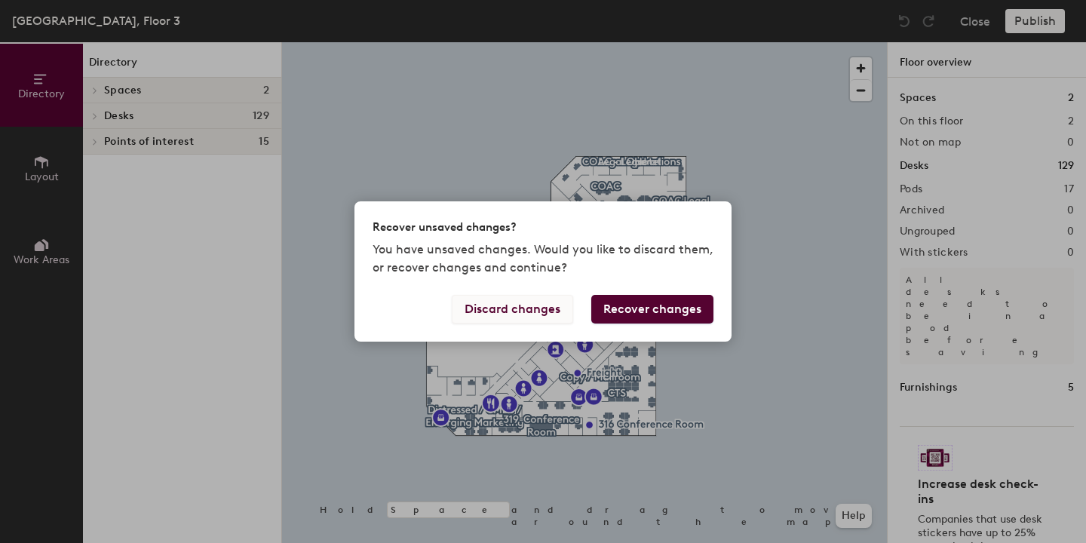
click at [501, 312] on button "Discard changes" at bounding box center [512, 309] width 121 height 29
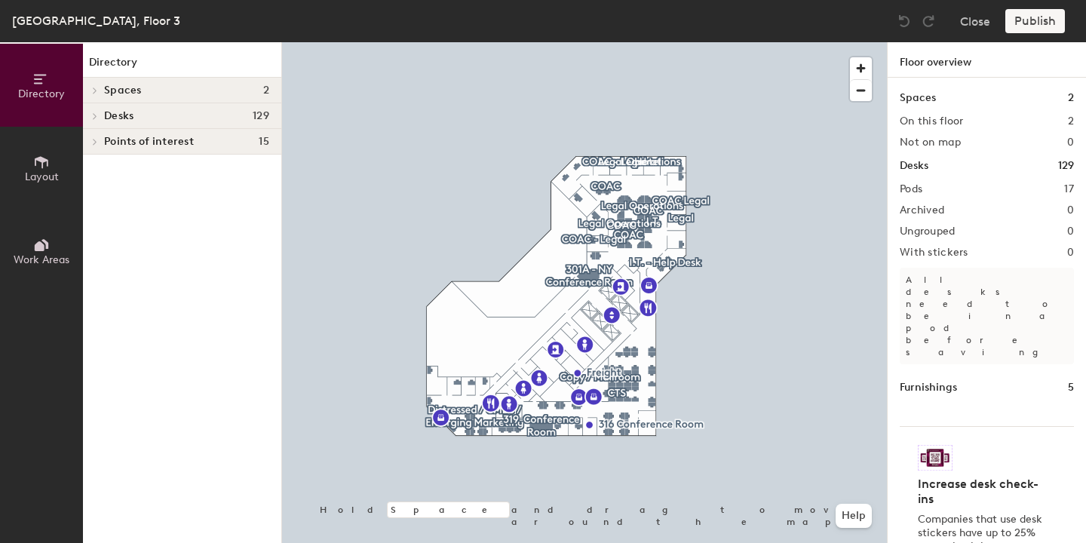
click at [185, 118] on h4 "Desks 129" at bounding box center [186, 116] width 165 height 12
